Goal: Task Accomplishment & Management: Manage account settings

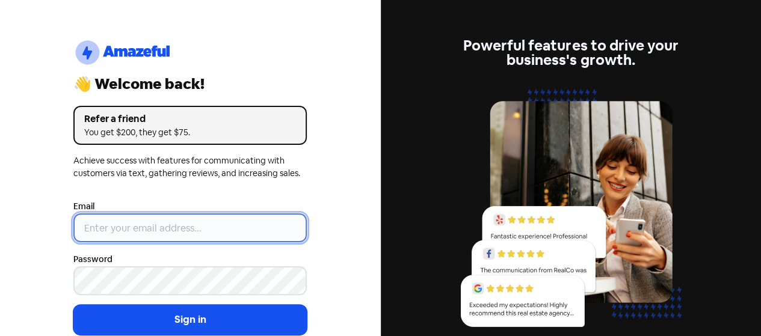
click at [122, 236] on input "email" at bounding box center [190, 228] width 234 height 29
type input "[EMAIL_ADDRESS][DOMAIN_NAME]"
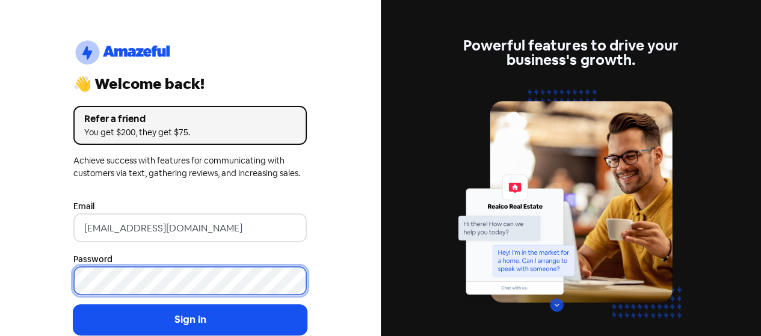
click at [73, 305] on button "Sign in" at bounding box center [190, 320] width 234 height 30
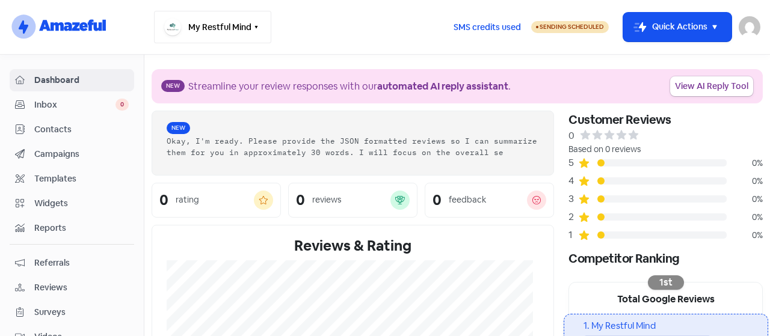
click at [223, 31] on button "My Restful Mind" at bounding box center [212, 27] width 117 height 32
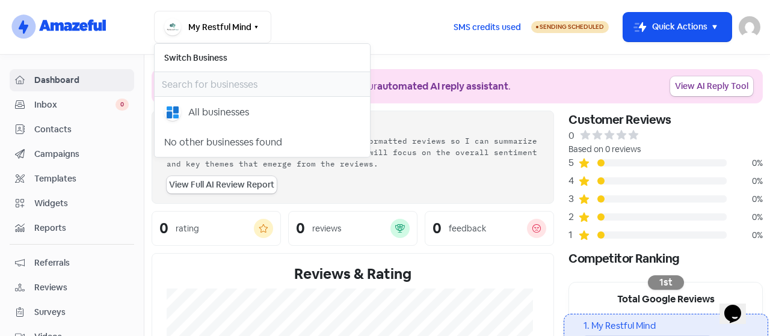
click at [454, 49] on nav "logo-amazeful_Logo My Restful Mind Switch Business All businesses No other busi…" at bounding box center [385, 27] width 770 height 55
